Goal: Information Seeking & Learning: Learn about a topic

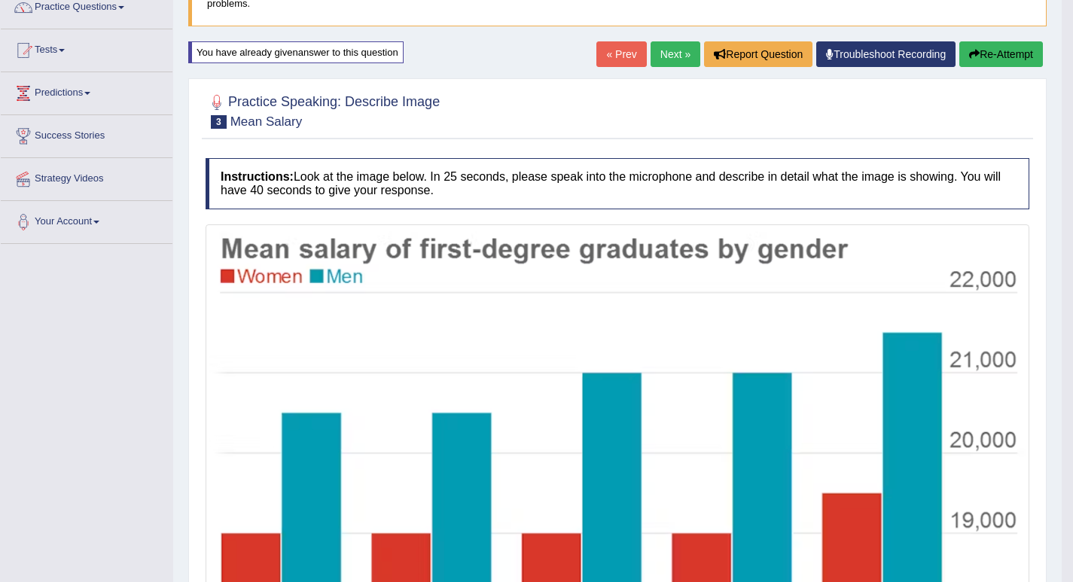
scroll to position [56, 0]
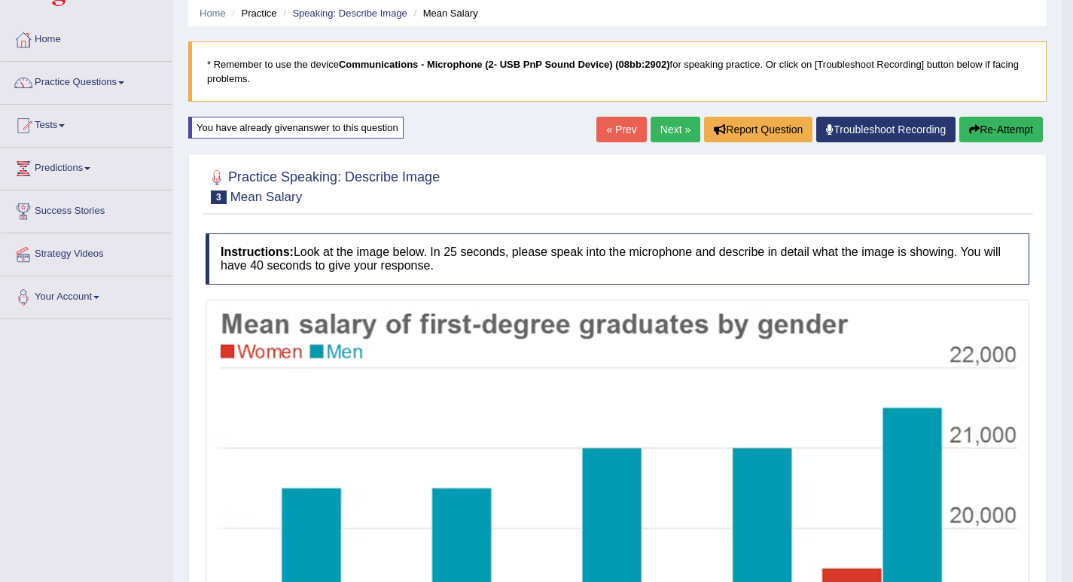
click at [661, 123] on link "Next »" at bounding box center [675, 130] width 50 height 26
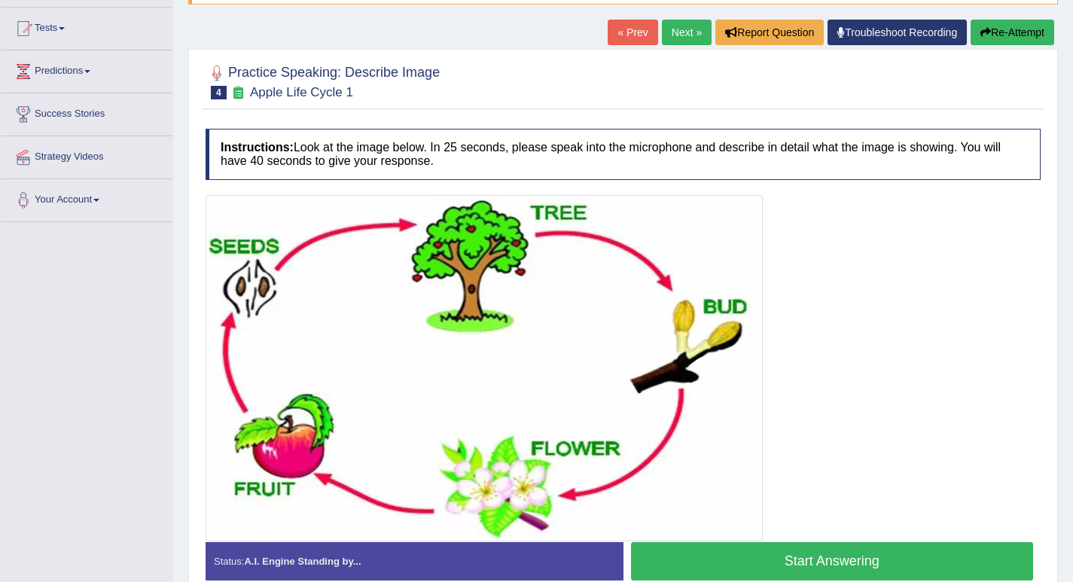
scroll to position [228, 0]
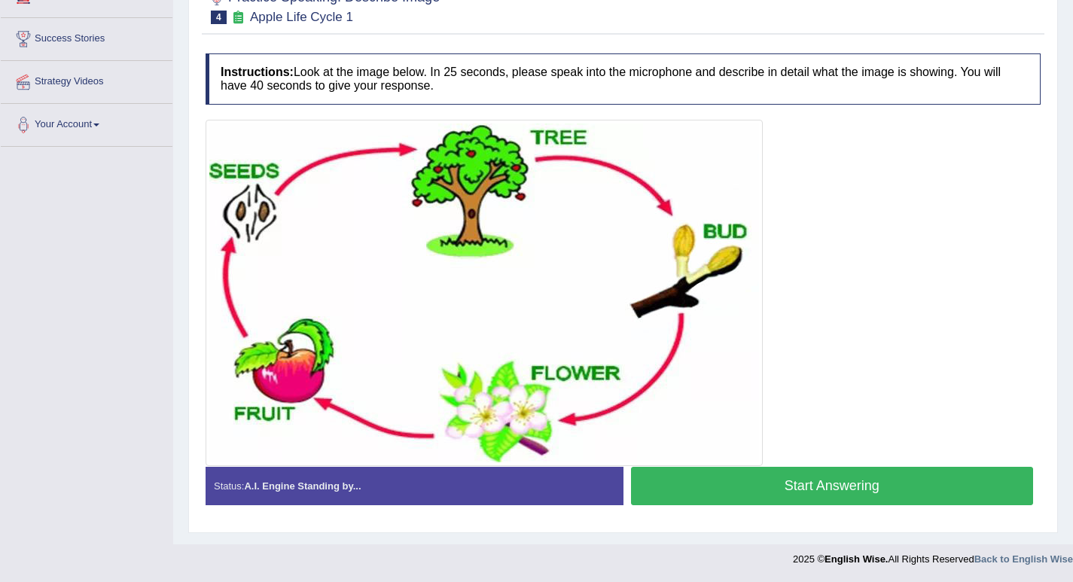
click at [821, 495] on button "Start Answering" at bounding box center [832, 486] width 403 height 38
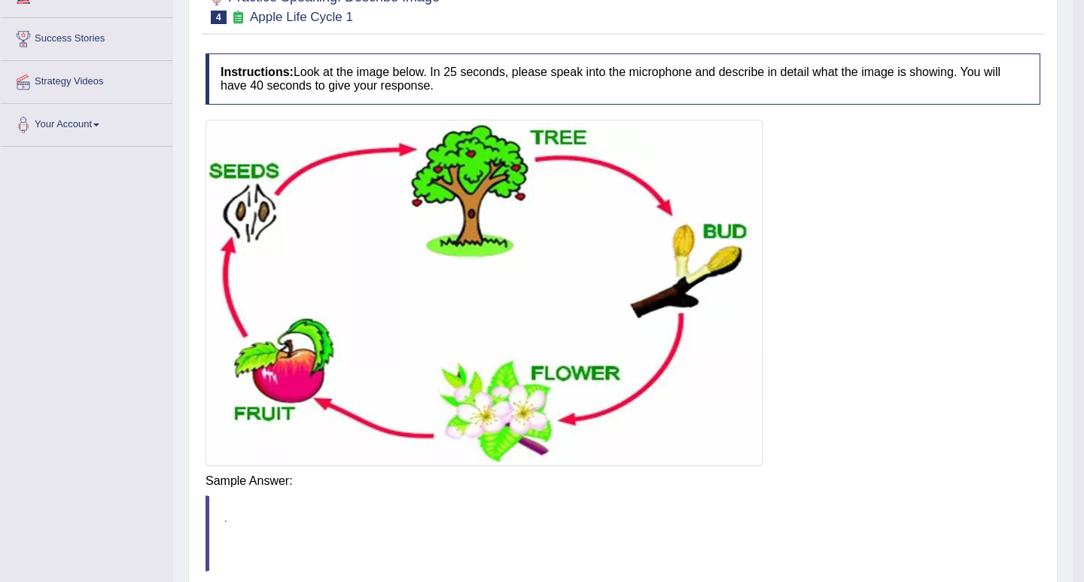
click at [802, 488] on div "Instructions: Look at the image below. In 25 seconds, please speak into the mic…" at bounding box center [623, 352] width 842 height 612
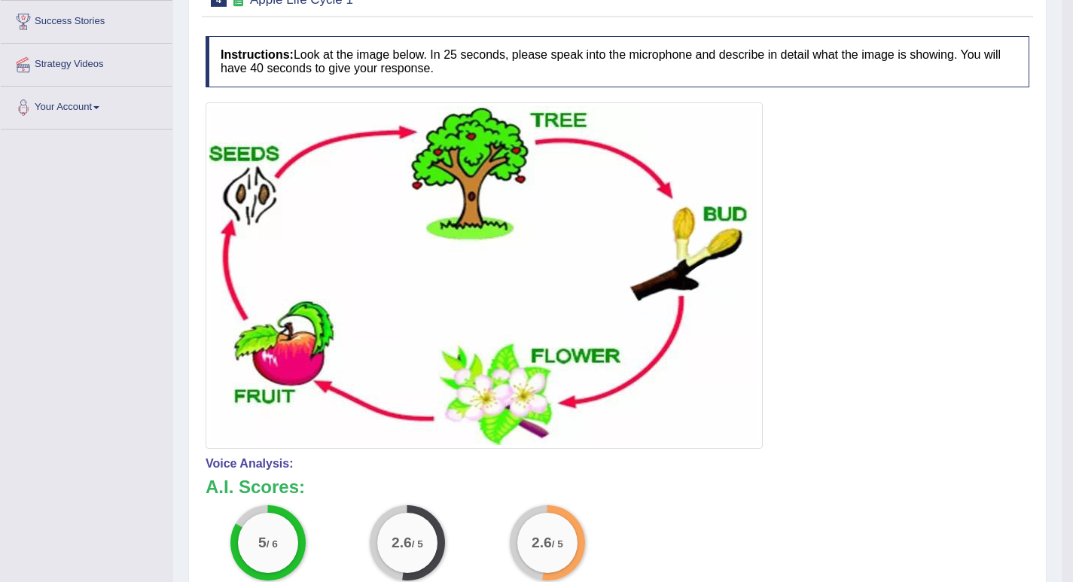
scroll to position [170, 0]
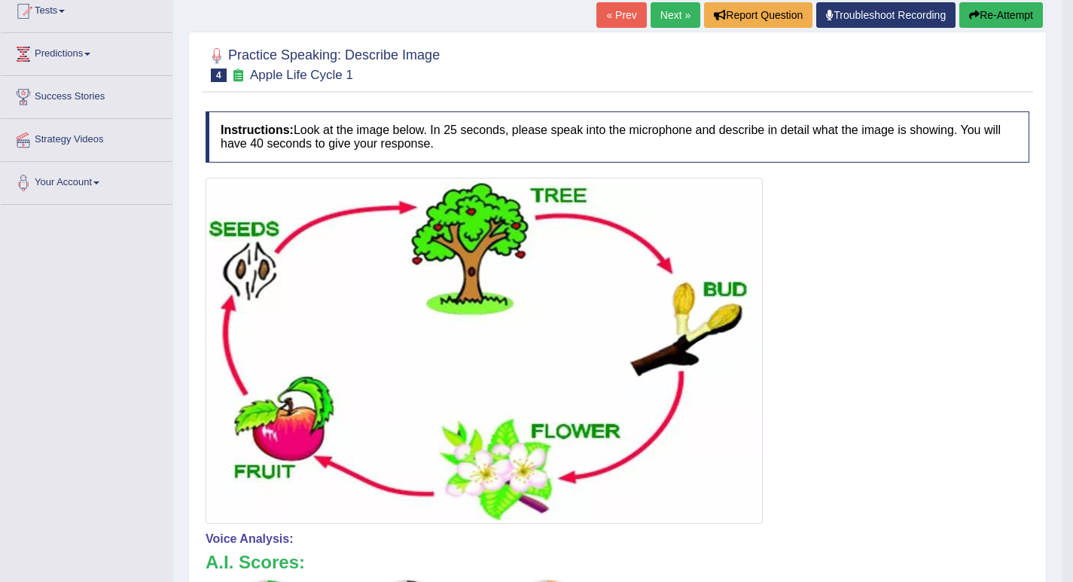
click at [981, 13] on button "Re-Attempt" at bounding box center [1001, 15] width 84 height 26
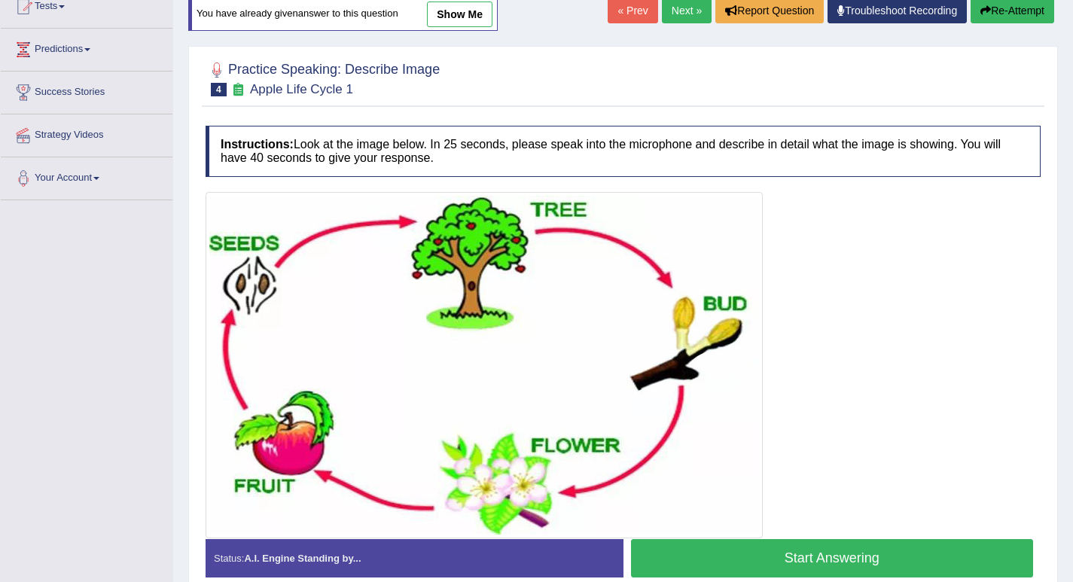
scroll to position [247, 0]
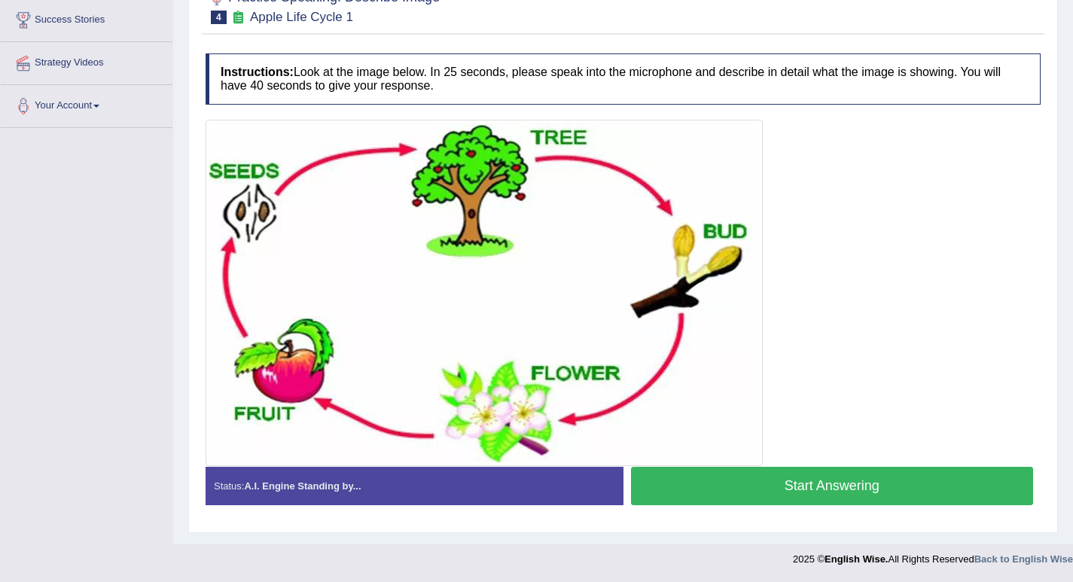
click at [785, 482] on button "Start Answering" at bounding box center [832, 486] width 403 height 38
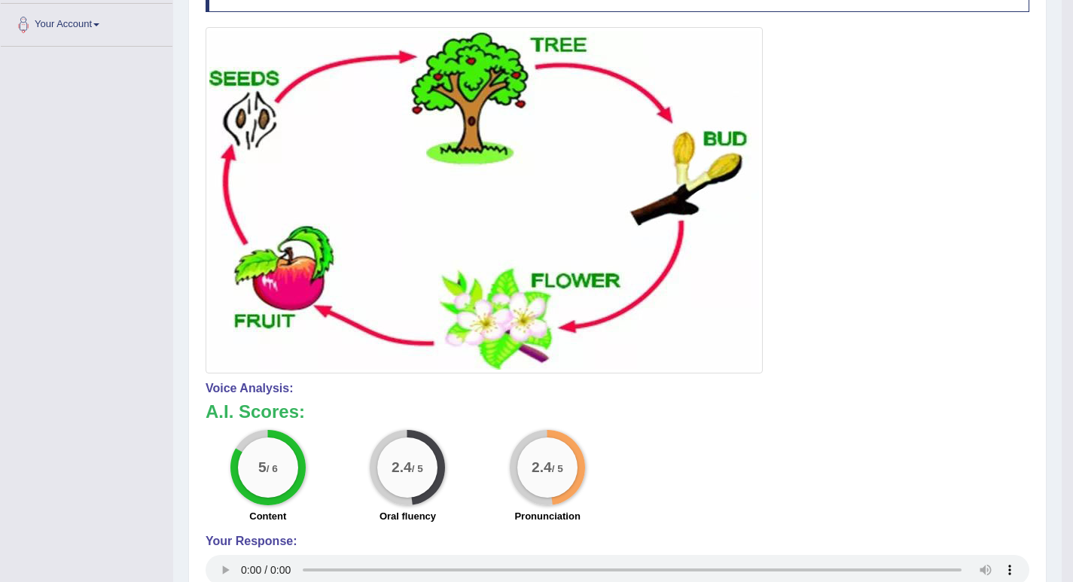
scroll to position [178, 0]
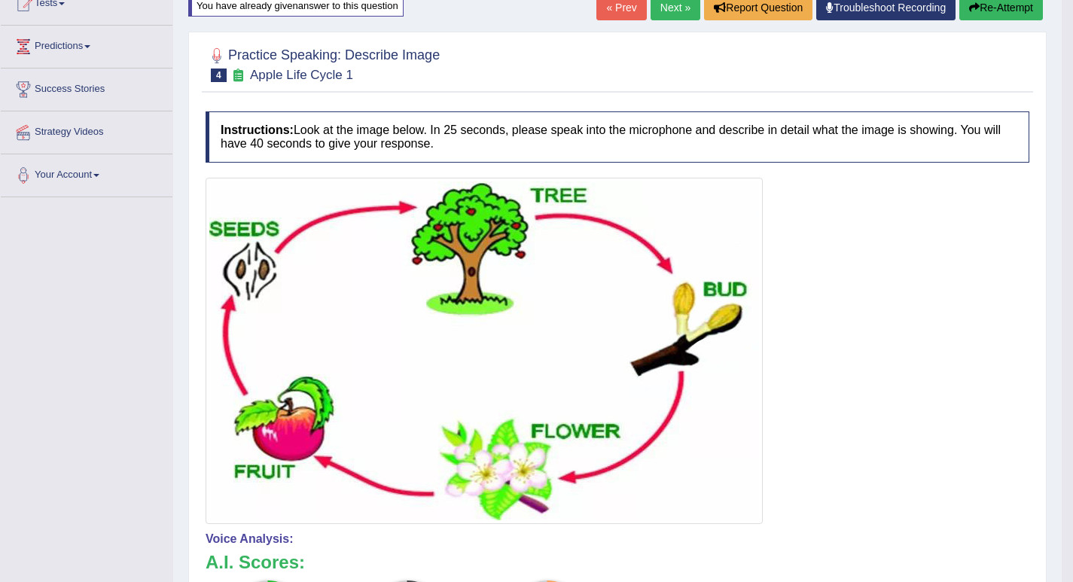
click at [965, 5] on button "Re-Attempt" at bounding box center [1001, 8] width 84 height 26
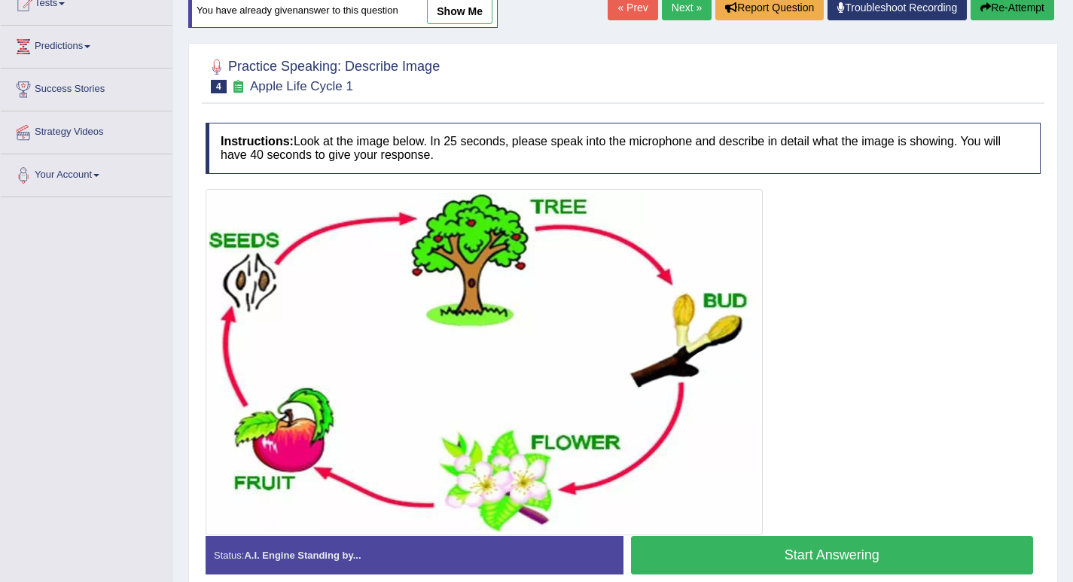
scroll to position [247, 0]
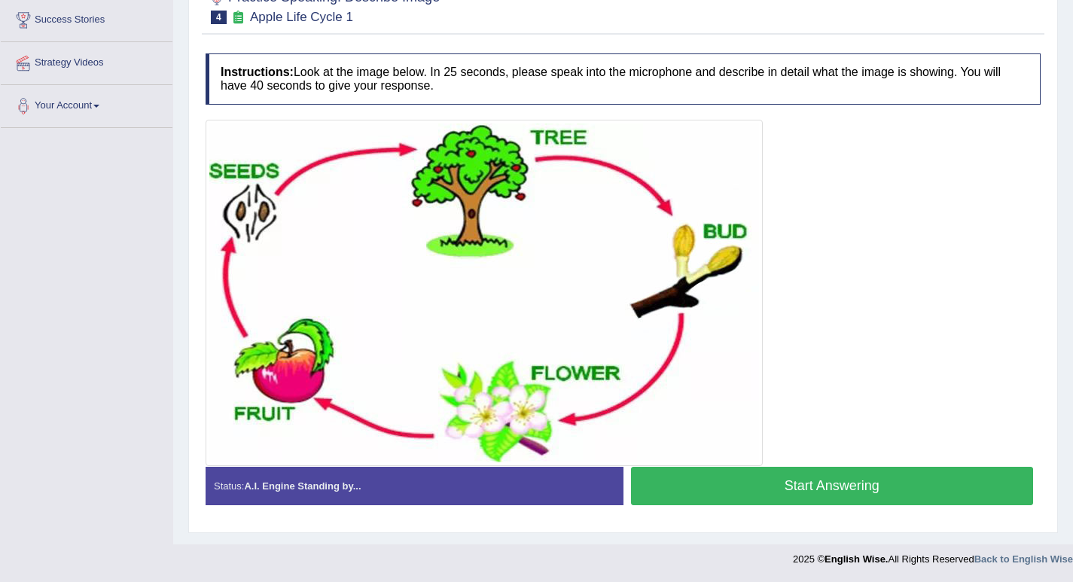
click at [849, 486] on button "Start Answering" at bounding box center [832, 486] width 403 height 38
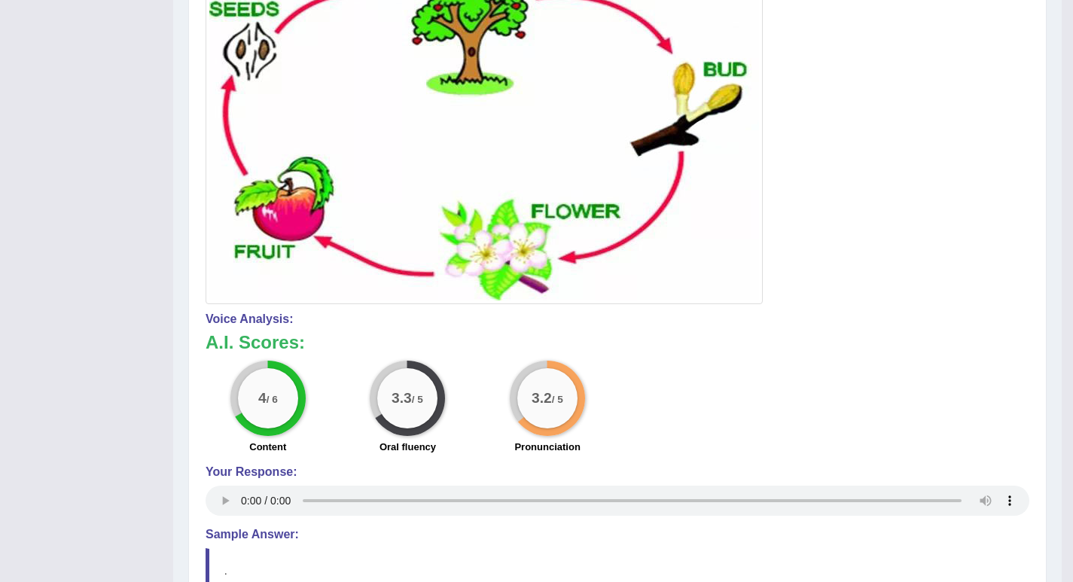
scroll to position [322, 0]
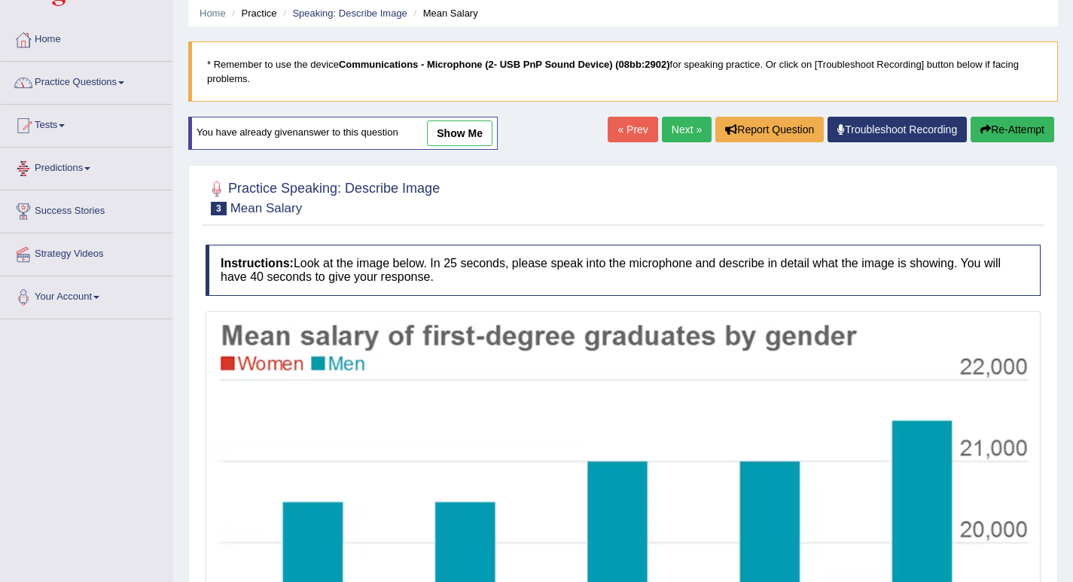
click at [99, 164] on link "Predictions" at bounding box center [87, 167] width 172 height 38
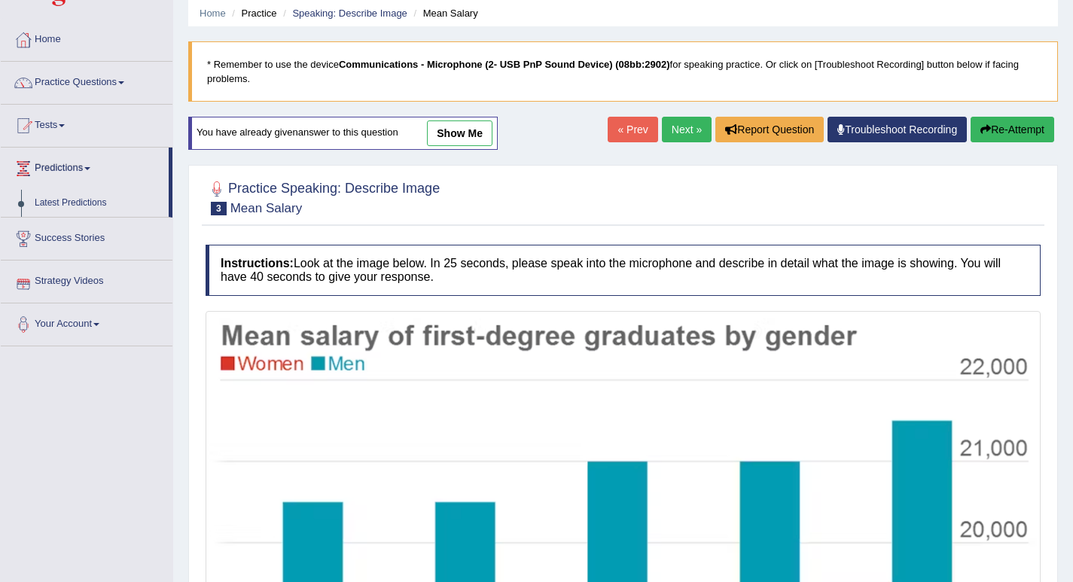
click at [78, 238] on link "Success Stories" at bounding box center [87, 237] width 172 height 38
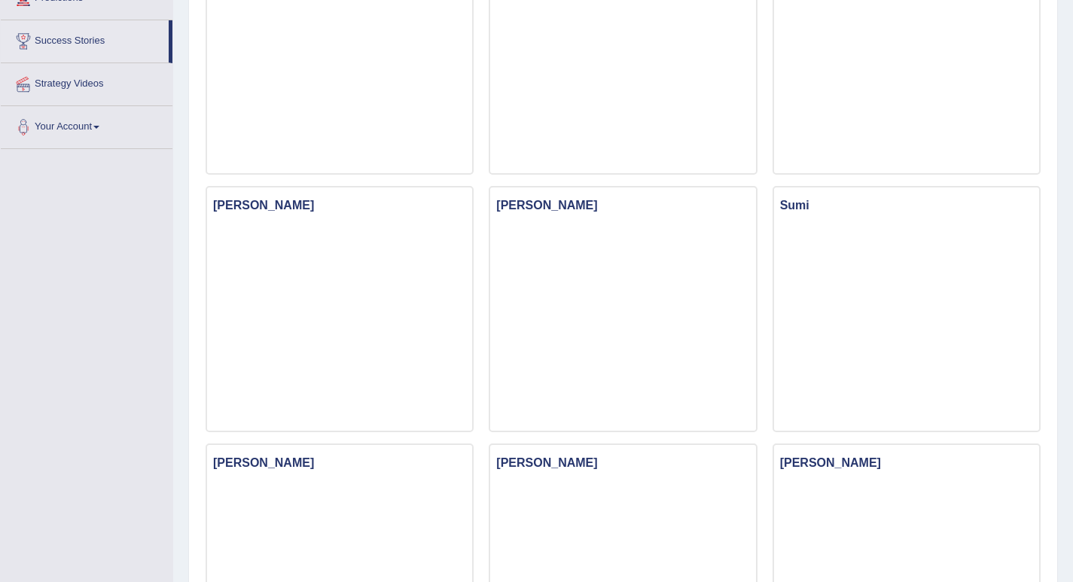
scroll to position [75, 0]
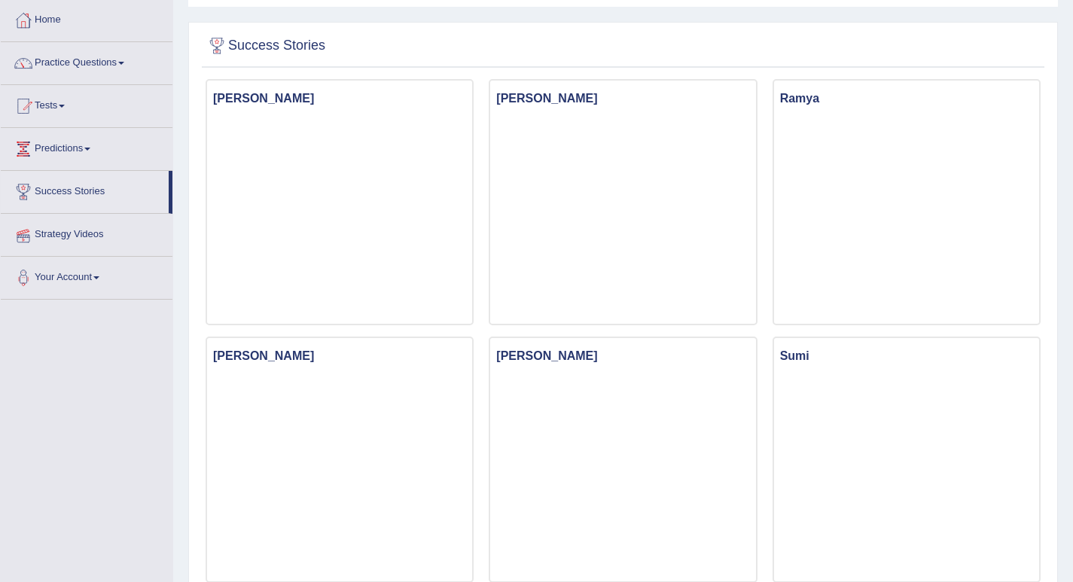
click at [70, 235] on link "Strategy Videos" at bounding box center [87, 233] width 172 height 38
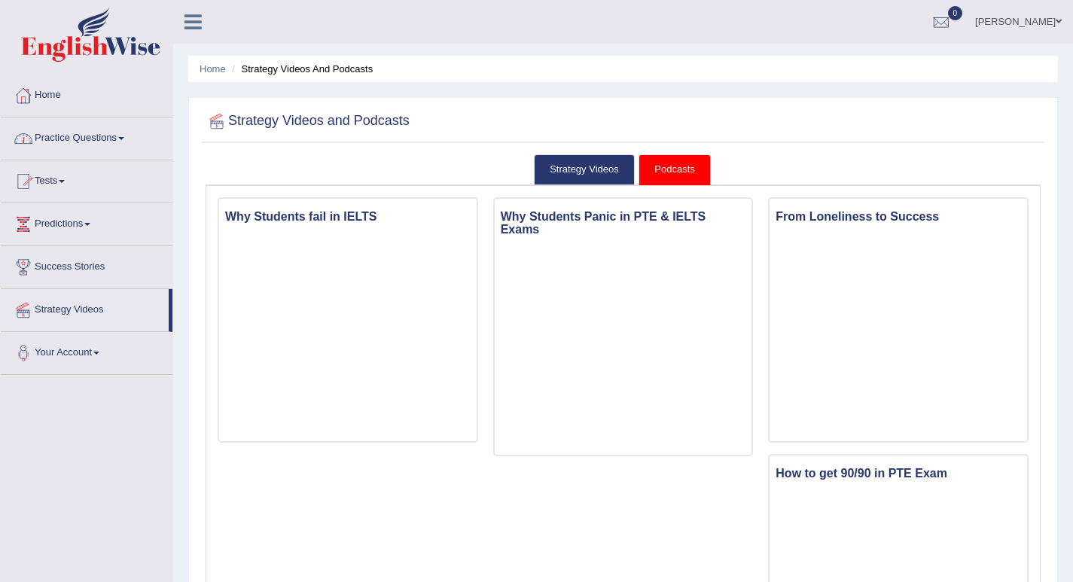
click at [57, 87] on link "Home" at bounding box center [87, 94] width 172 height 38
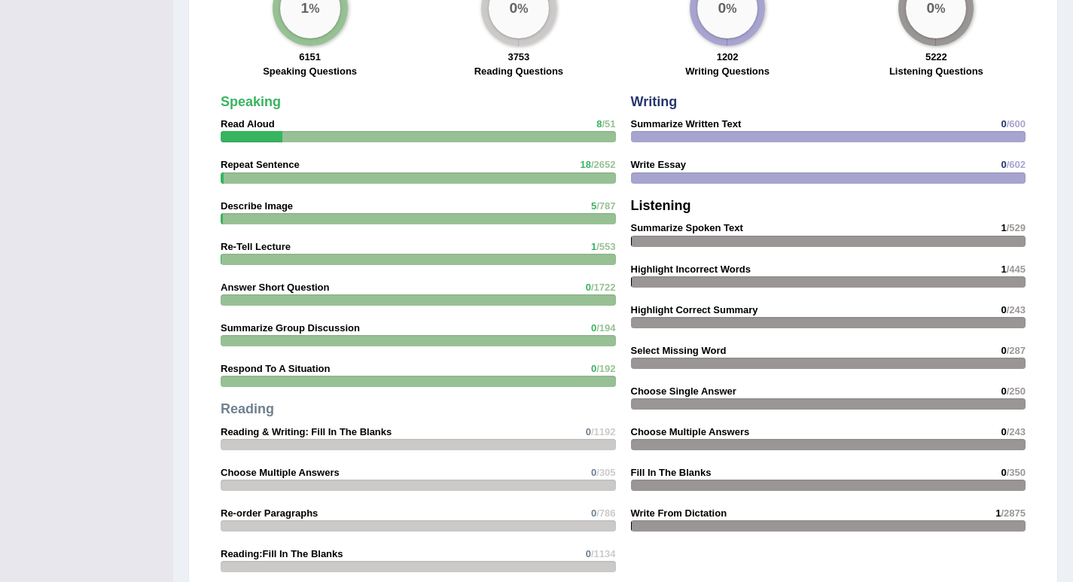
scroll to position [805, 0]
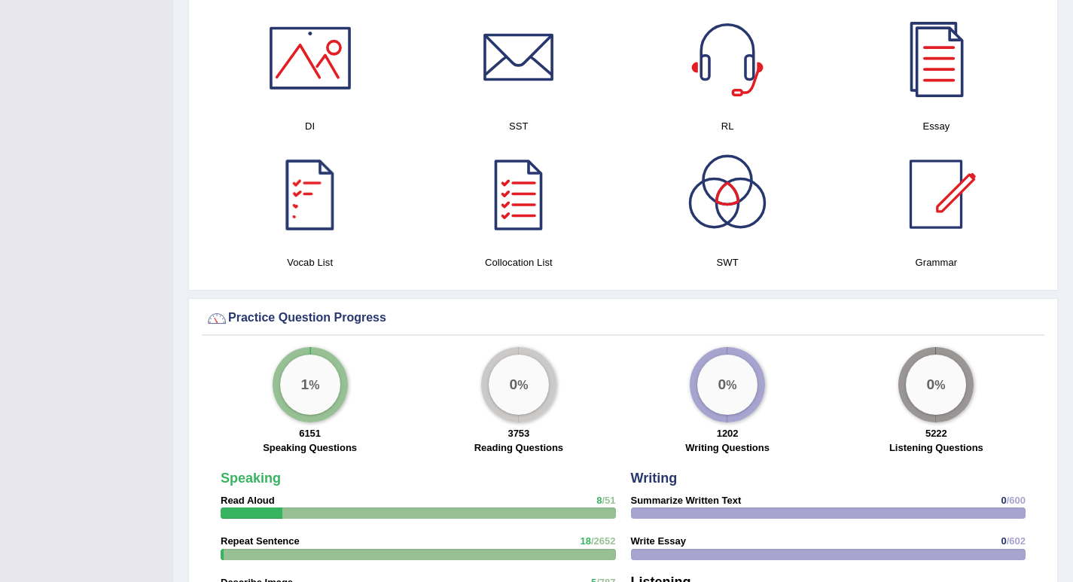
click at [310, 122] on h4 "DI" at bounding box center [309, 126] width 193 height 16
click at [297, 48] on div at bounding box center [309, 57] width 105 height 105
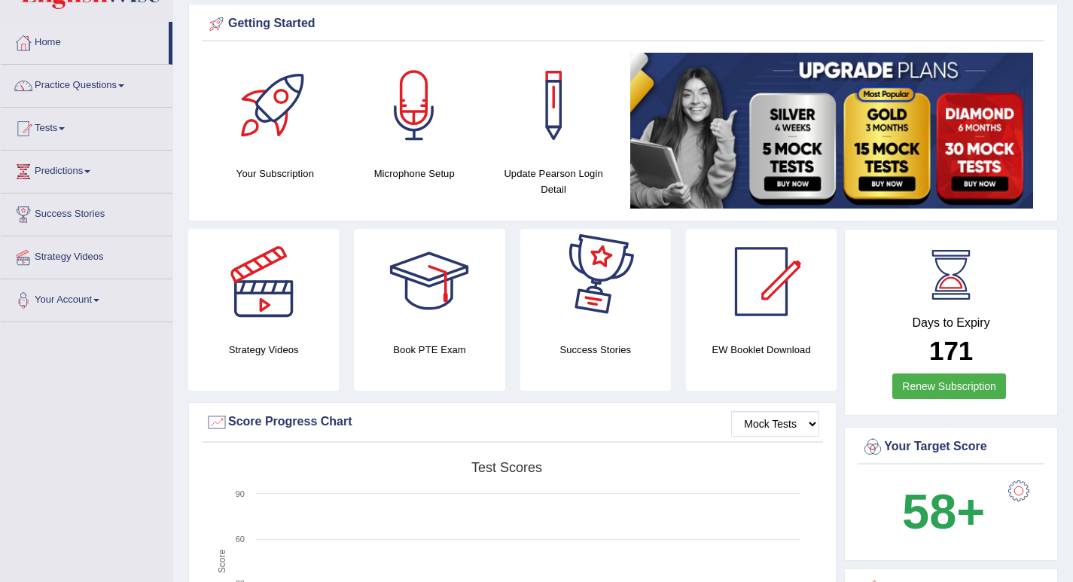
scroll to position [0, 0]
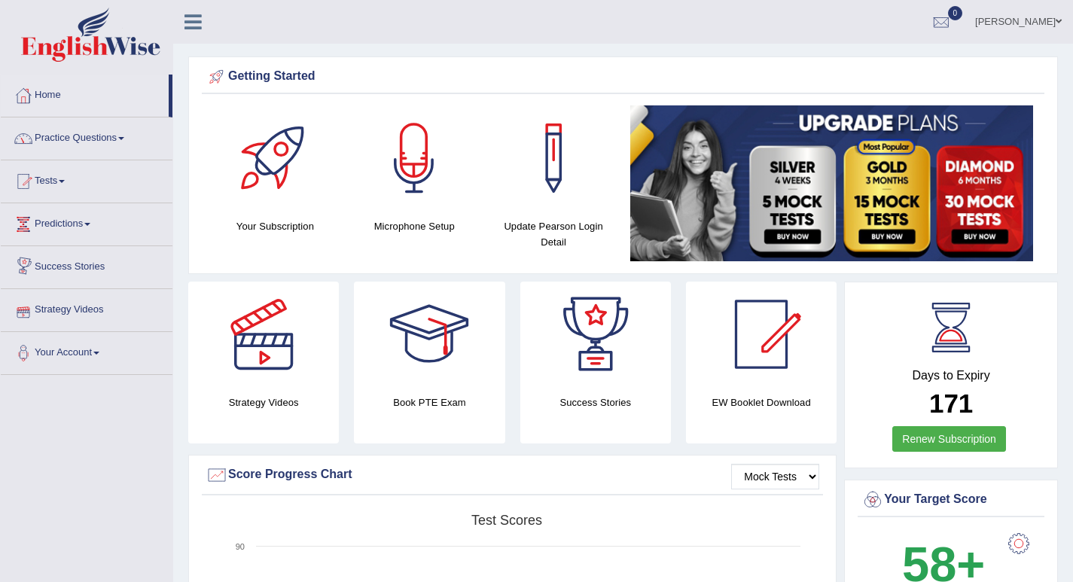
click at [62, 309] on link "Strategy Videos" at bounding box center [87, 308] width 172 height 38
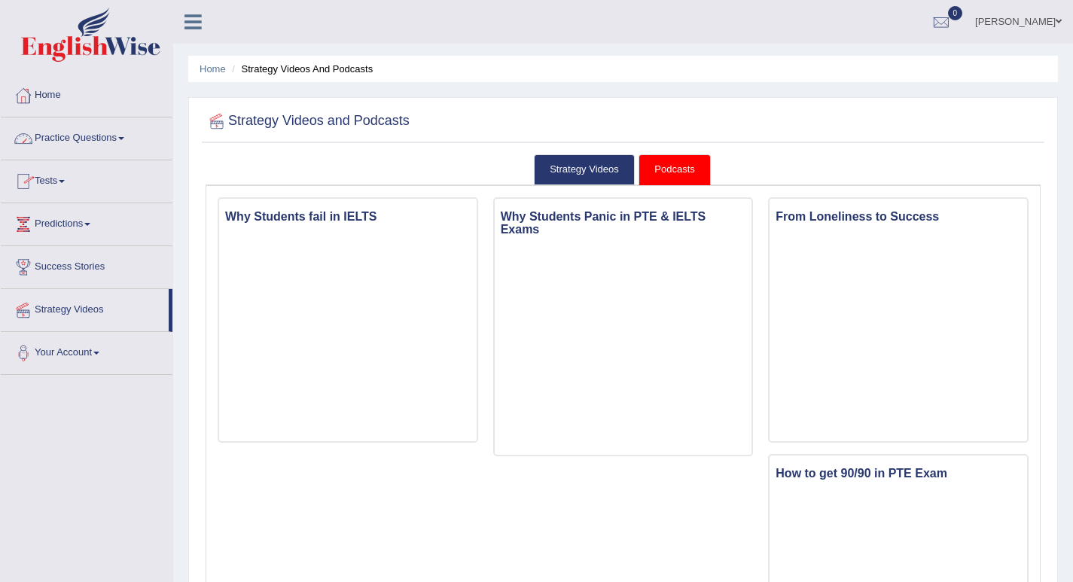
click at [68, 179] on link "Tests" at bounding box center [87, 179] width 172 height 38
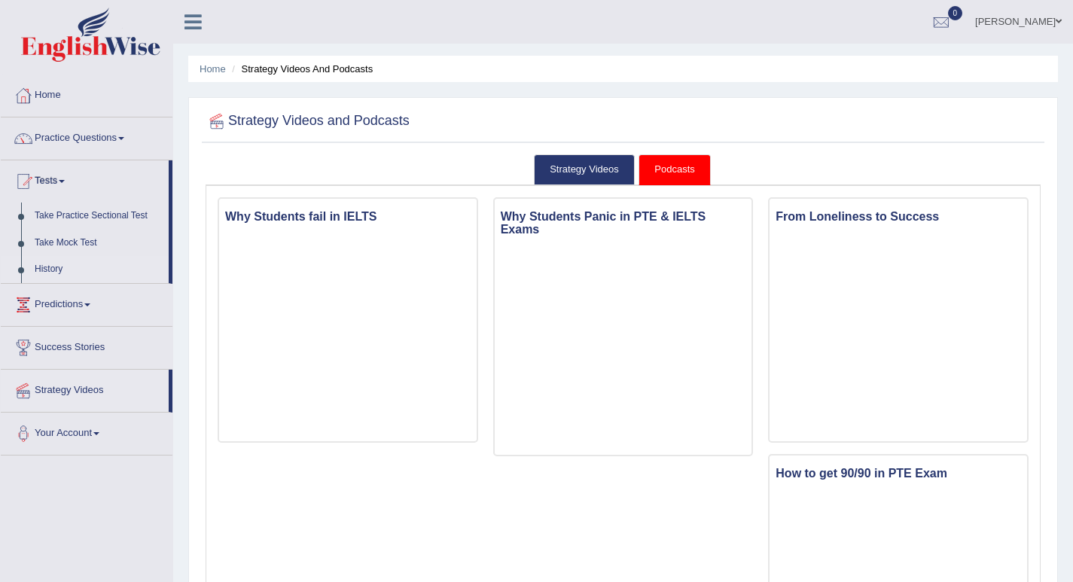
click at [44, 270] on link "History" at bounding box center [98, 269] width 141 height 27
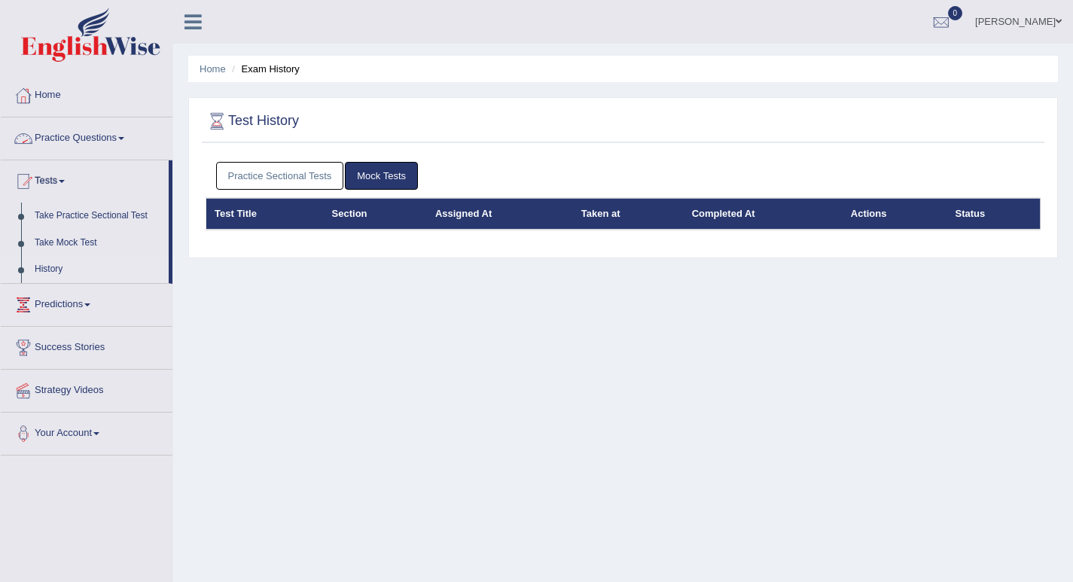
click at [80, 142] on link "Practice Questions" at bounding box center [87, 136] width 172 height 38
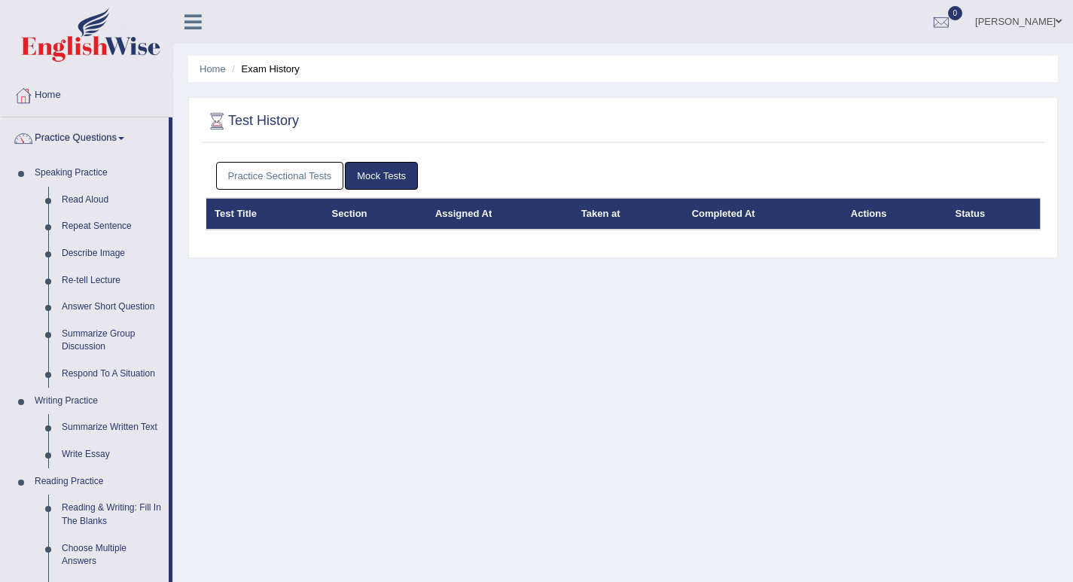
drag, startPoint x: 172, startPoint y: 181, endPoint x: 170, endPoint y: 331, distance: 150.6
click at [102, 247] on link "Describe Image" at bounding box center [112, 253] width 114 height 27
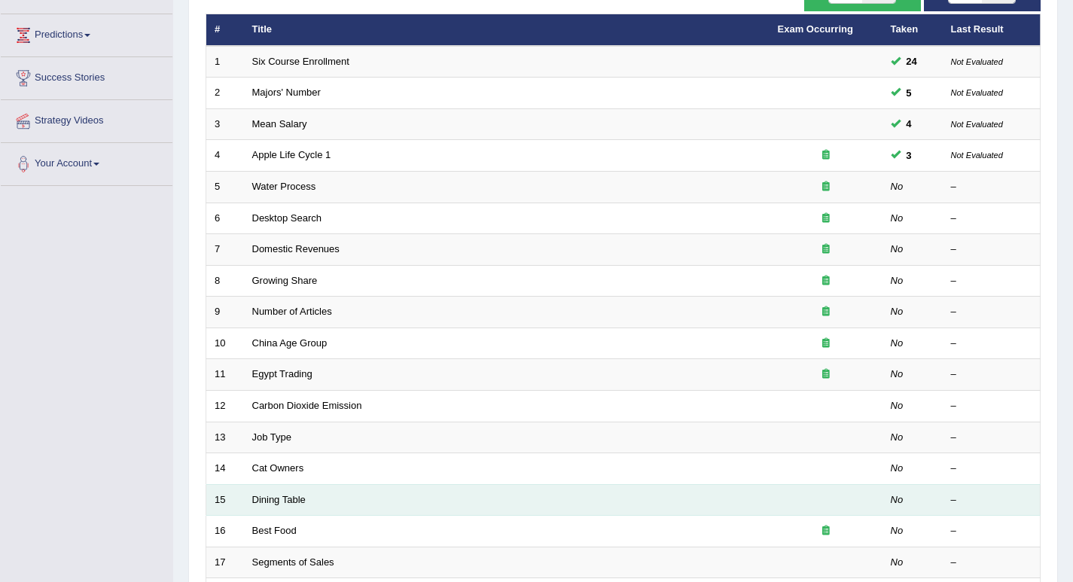
scroll to position [114, 0]
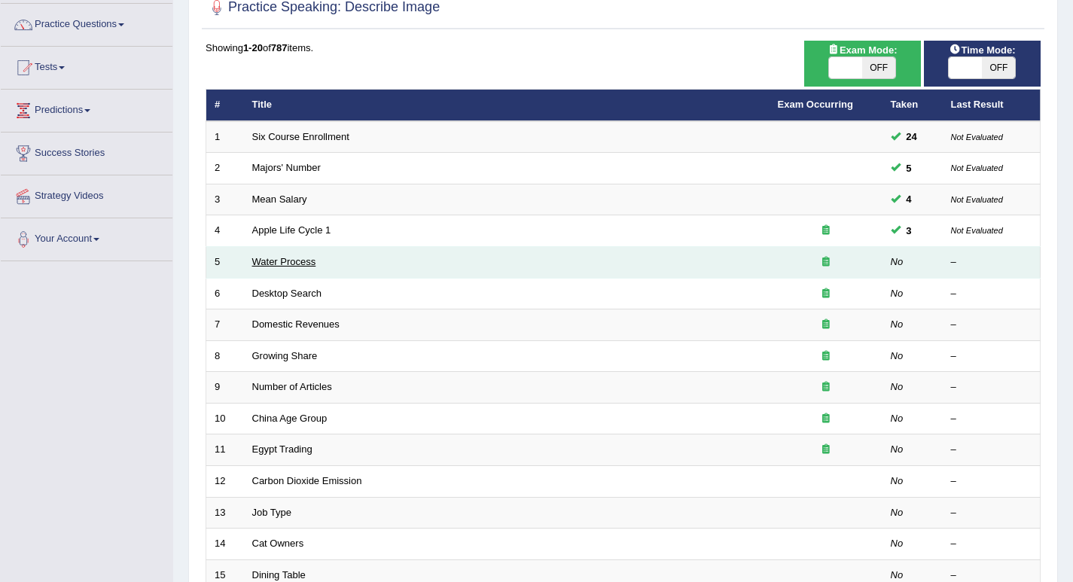
click at [268, 266] on link "Water Process" at bounding box center [284, 261] width 64 height 11
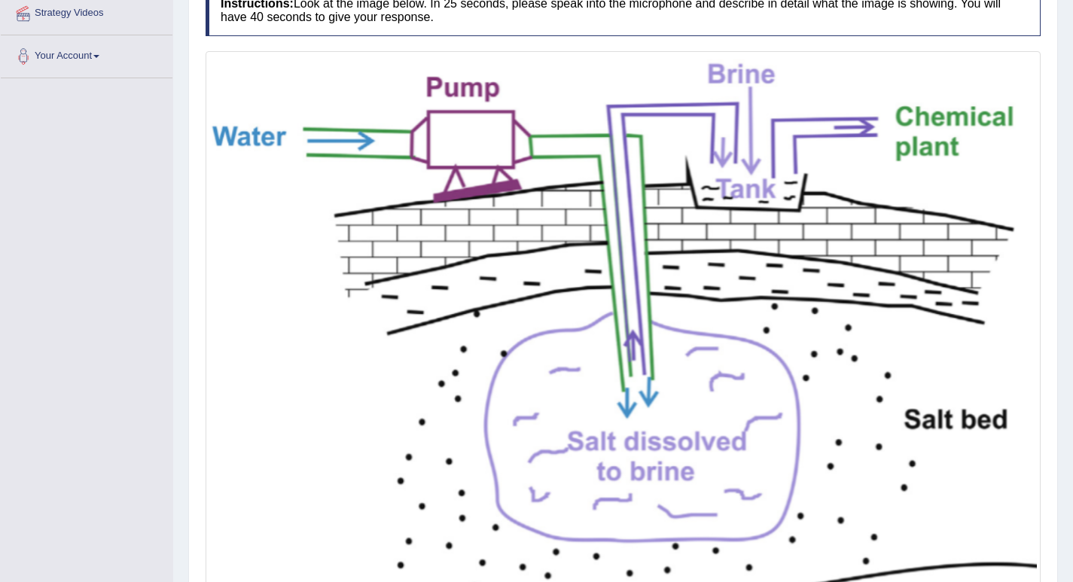
scroll to position [447, 0]
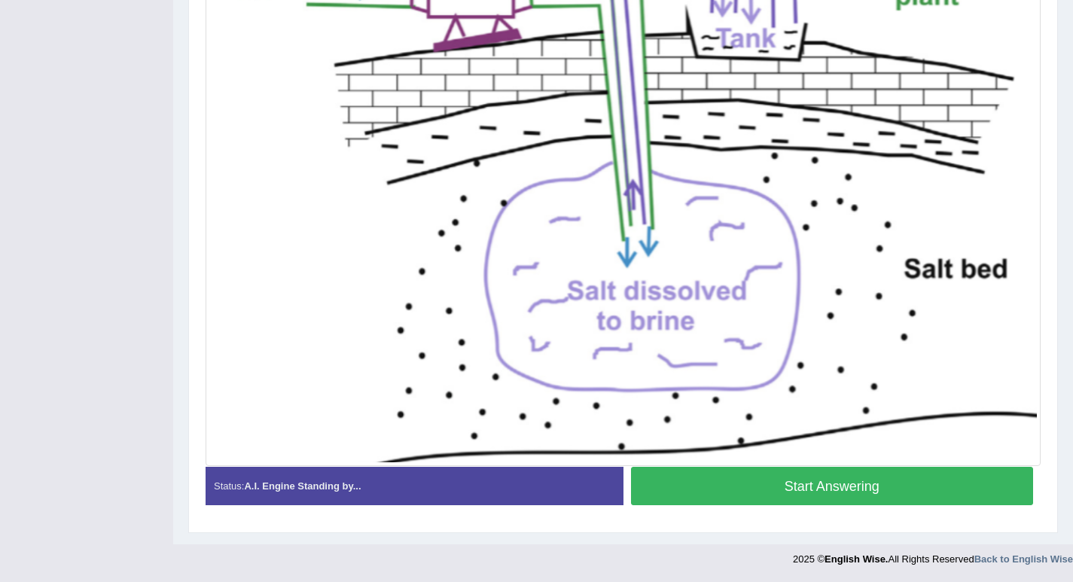
click at [805, 488] on button "Start Answering" at bounding box center [832, 486] width 403 height 38
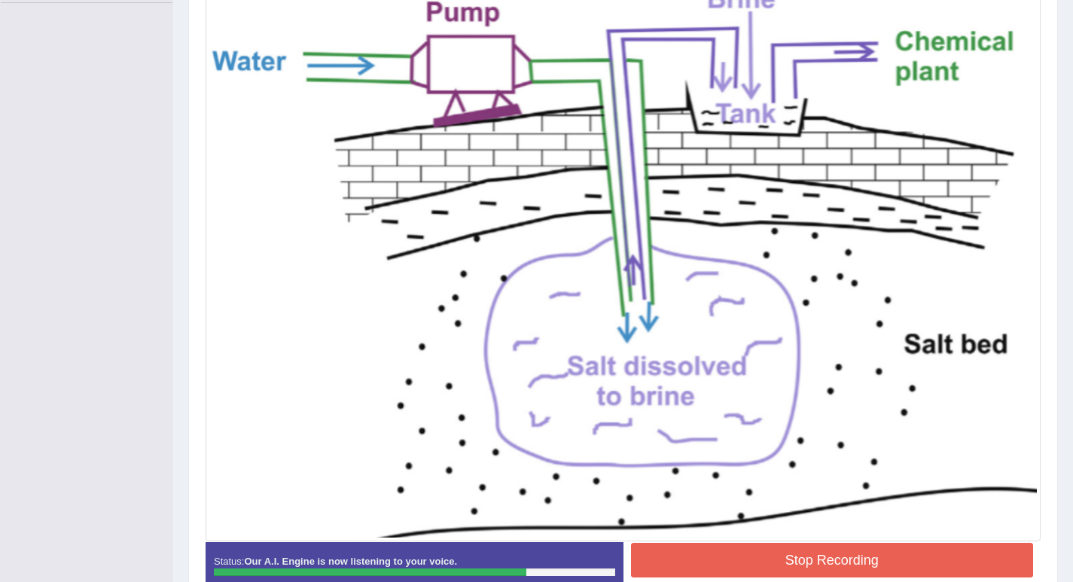
scroll to position [461, 0]
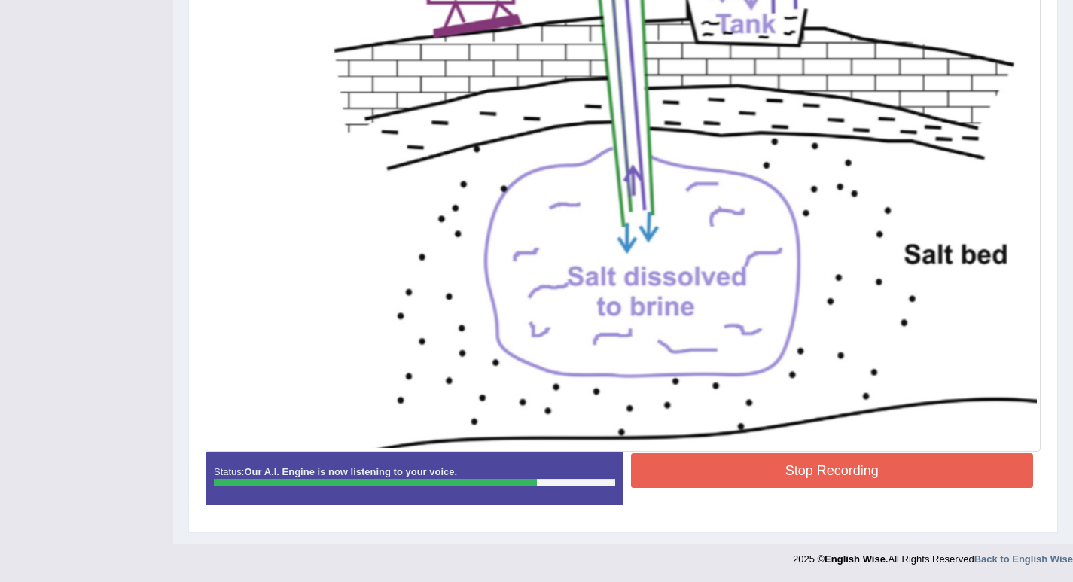
click at [796, 464] on button "Stop Recording" at bounding box center [832, 470] width 403 height 35
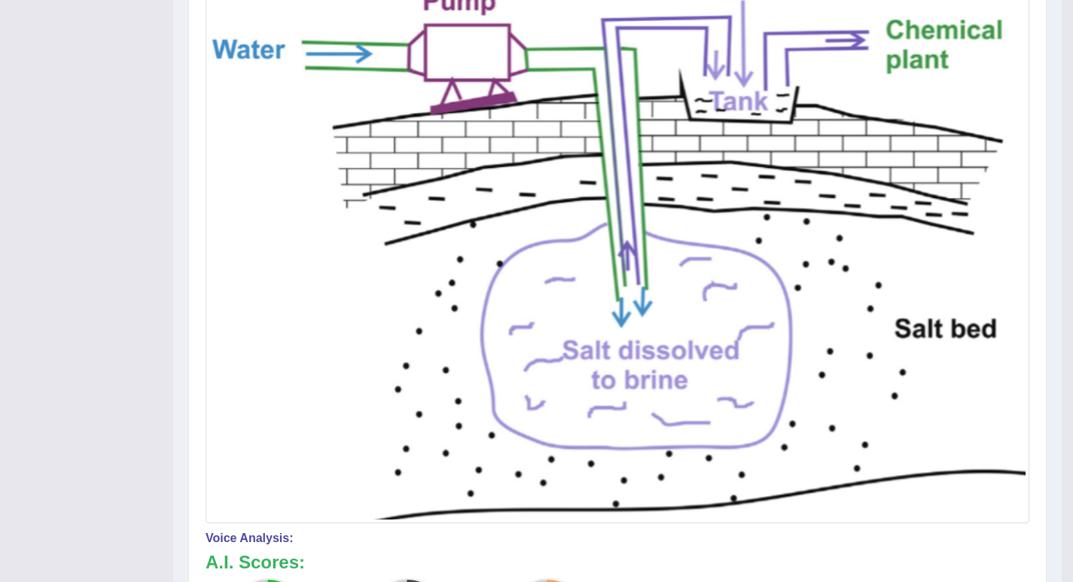
scroll to position [307, 0]
